Goal: Task Accomplishment & Management: Use online tool/utility

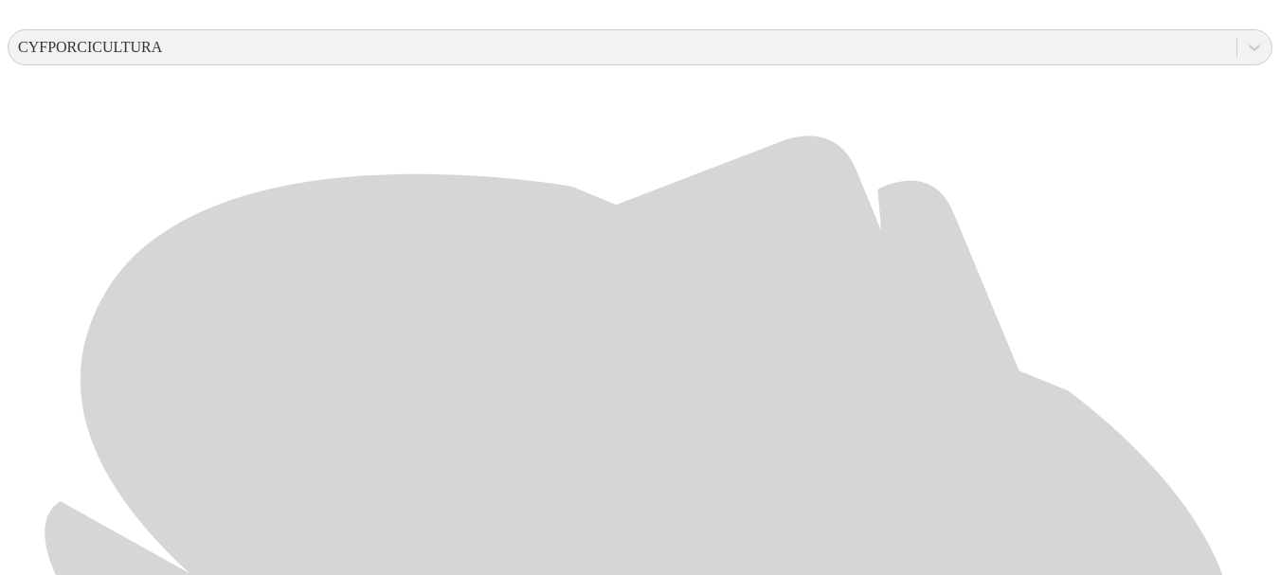
scroll to position [738, 0]
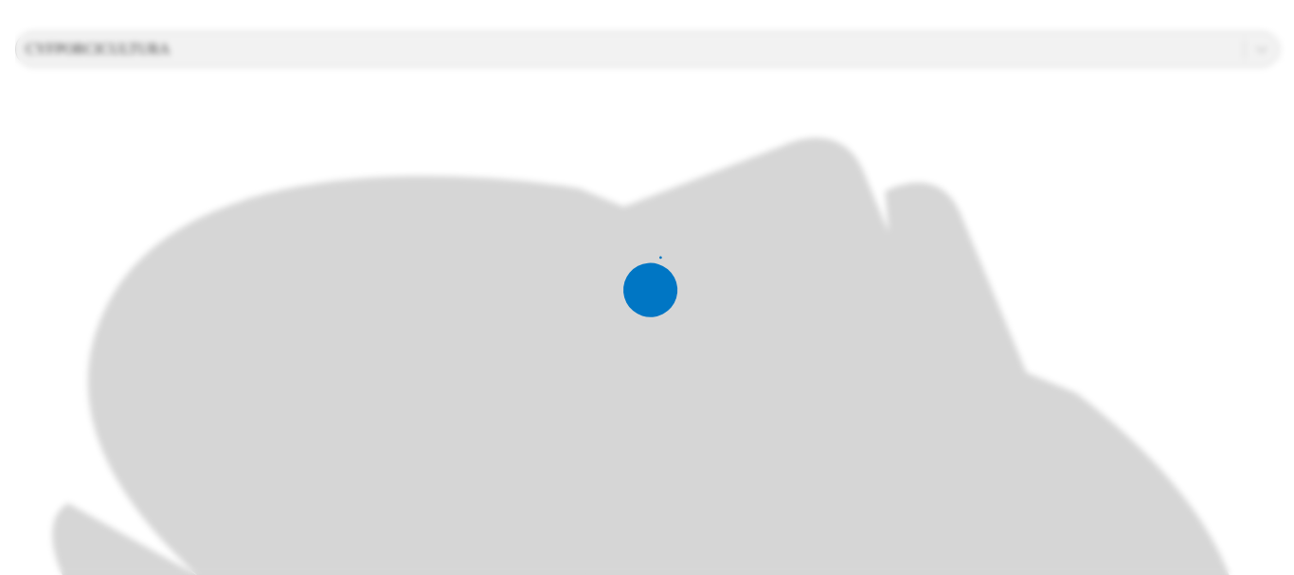
scroll to position [0, 0]
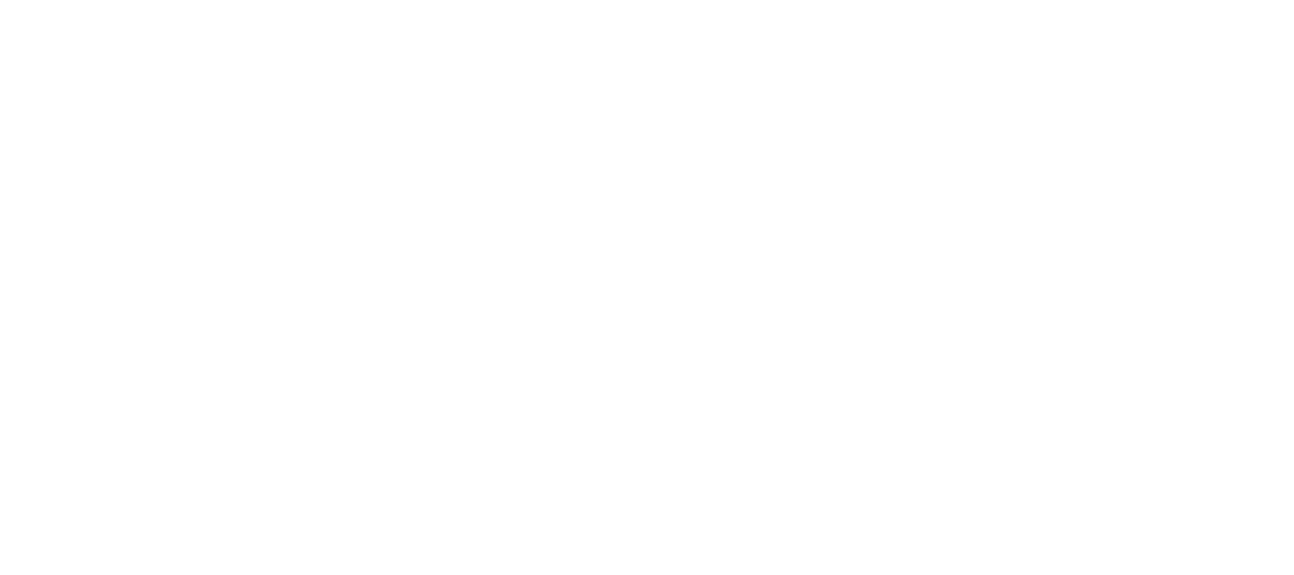
type input "JULIO 2025"
type input "H"
type input "JULIO 2025"
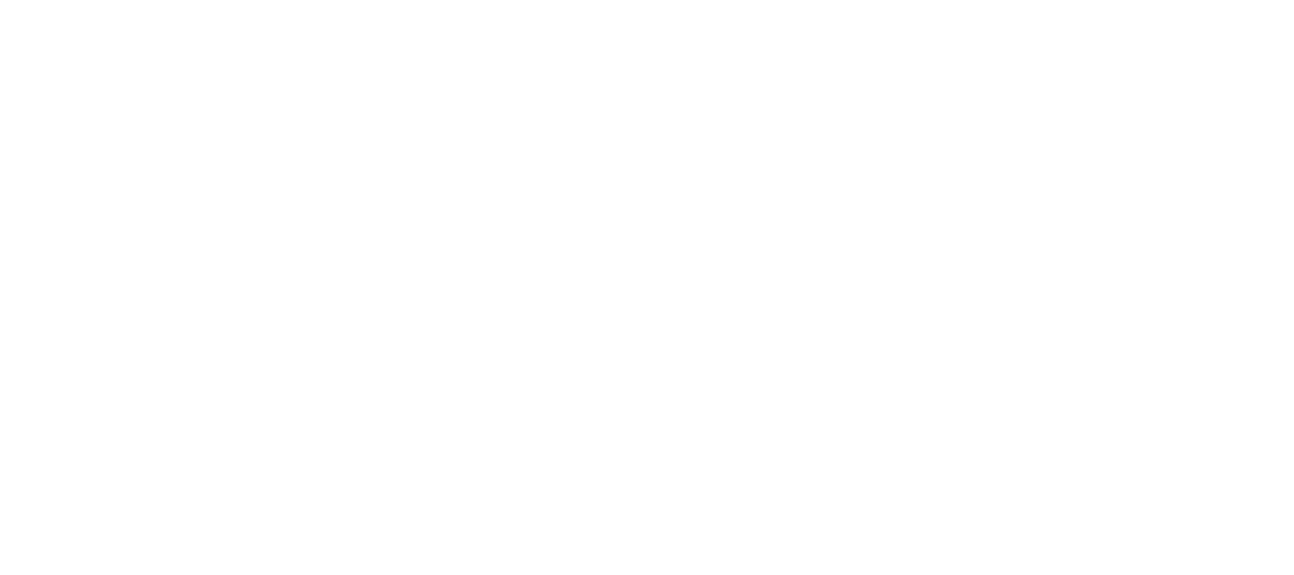
type input "JULIO 2025"
